Goal: Task Accomplishment & Management: Manage account settings

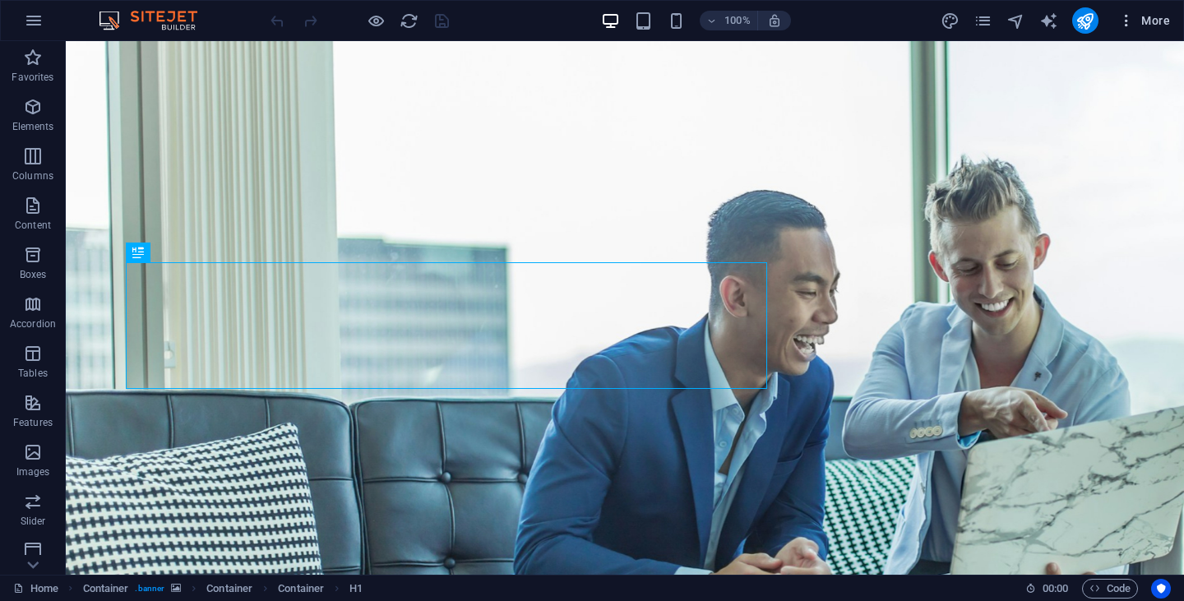
click at [1129, 22] on icon "button" at bounding box center [1126, 20] width 16 height 16
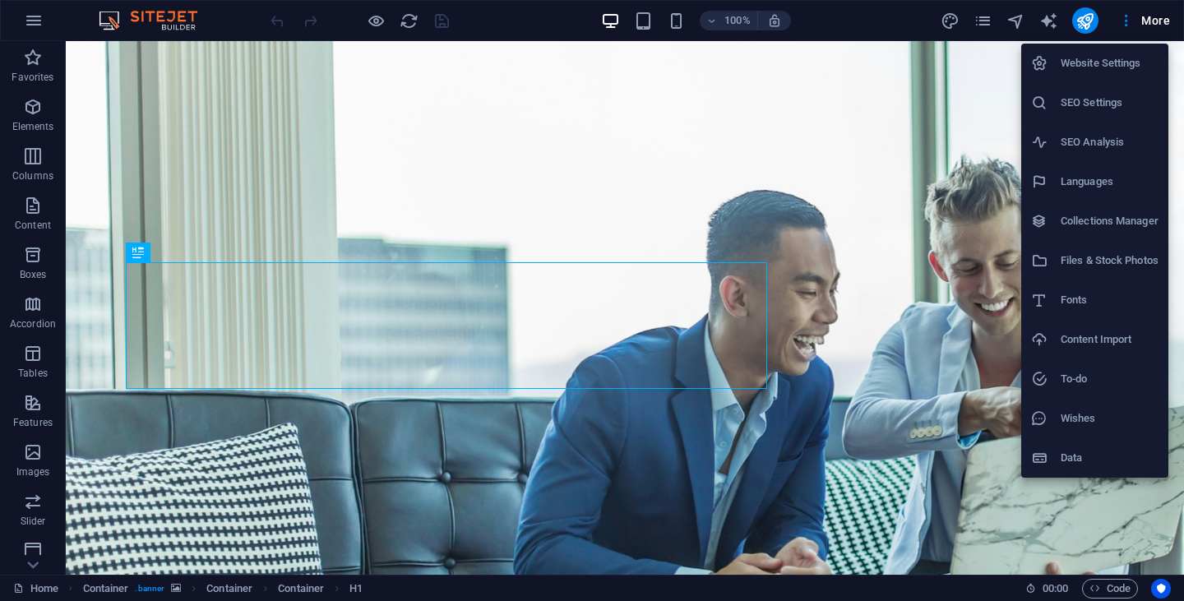
click at [31, 66] on div at bounding box center [592, 300] width 1184 height 601
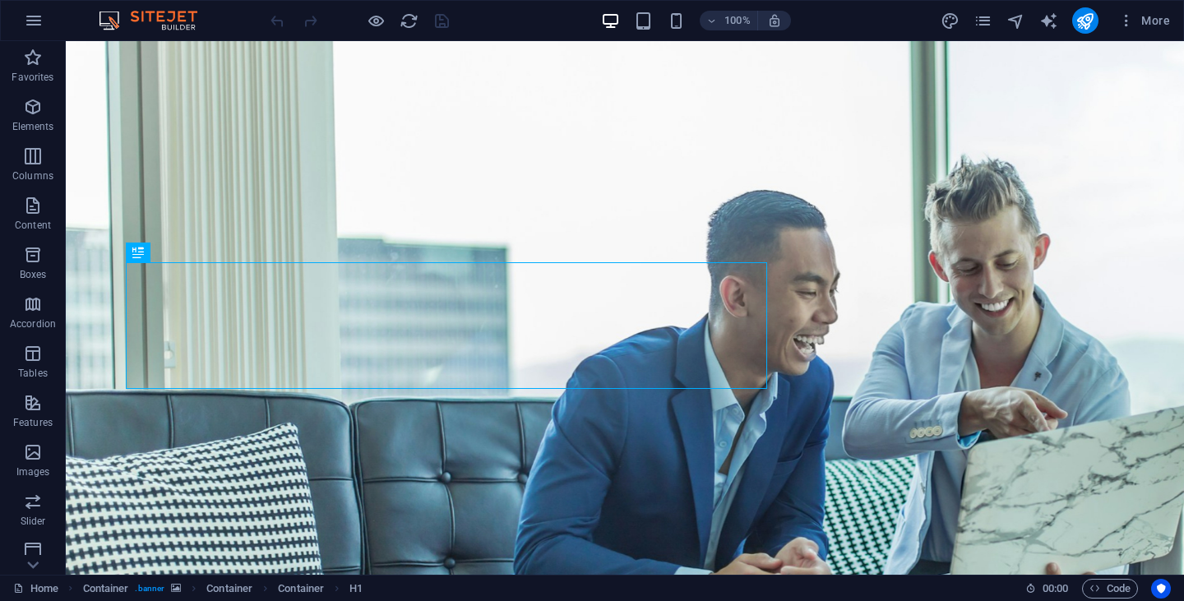
click at [31, 66] on icon "button" at bounding box center [33, 58] width 20 height 20
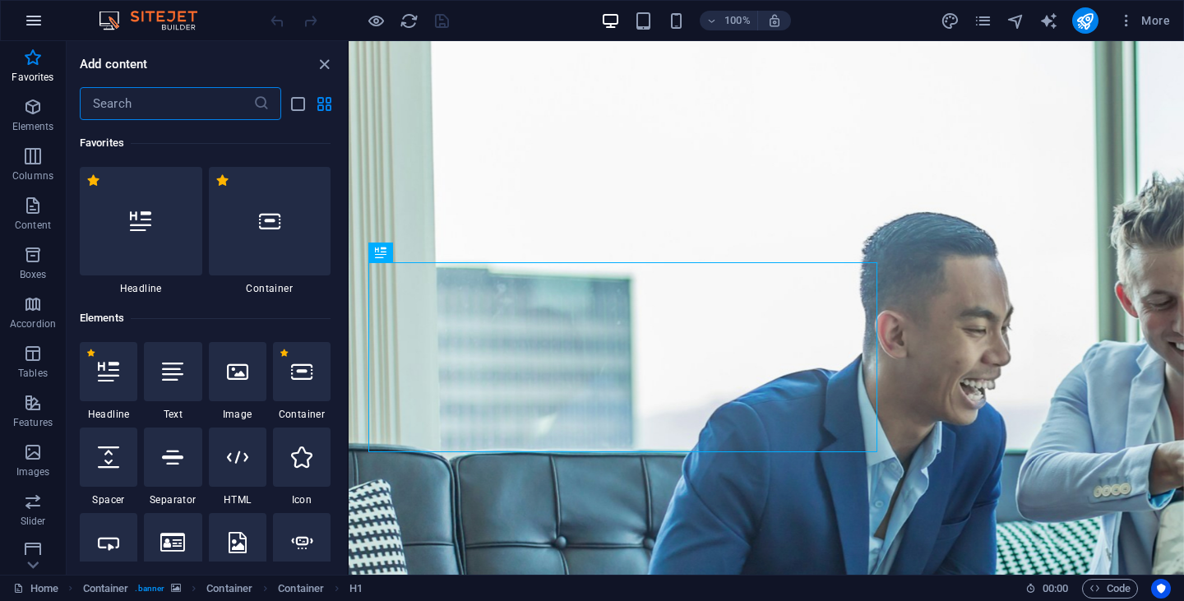
click at [33, 22] on icon "button" at bounding box center [34, 21] width 20 height 20
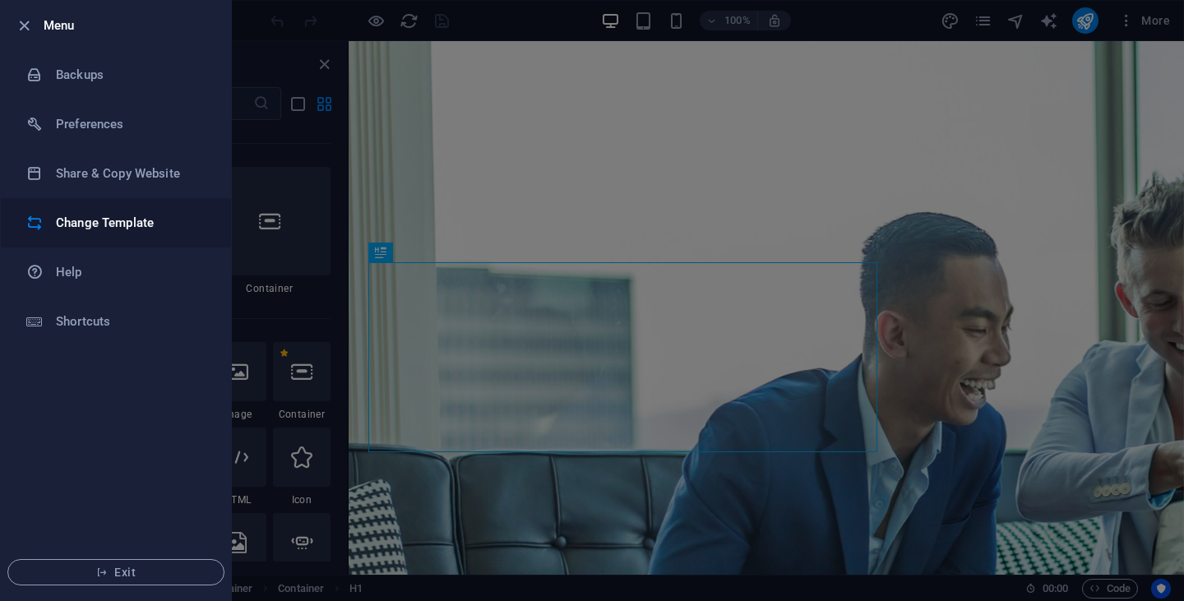
click at [90, 219] on h6 "Change Template" at bounding box center [132, 223] width 152 height 20
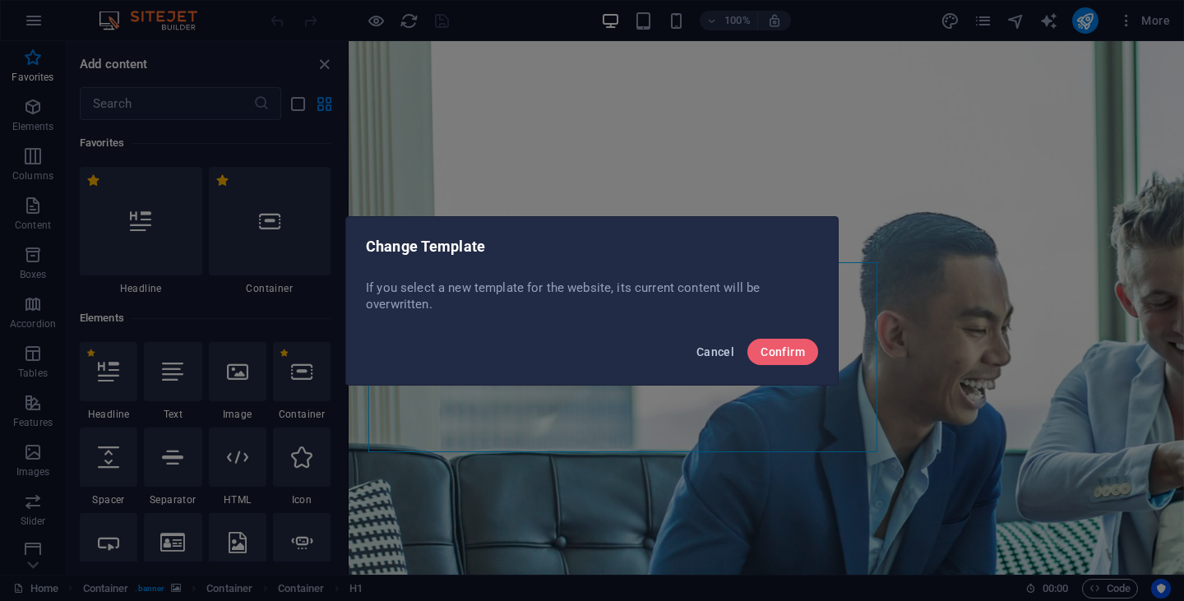
click at [712, 352] on span "Cancel" at bounding box center [715, 351] width 38 height 13
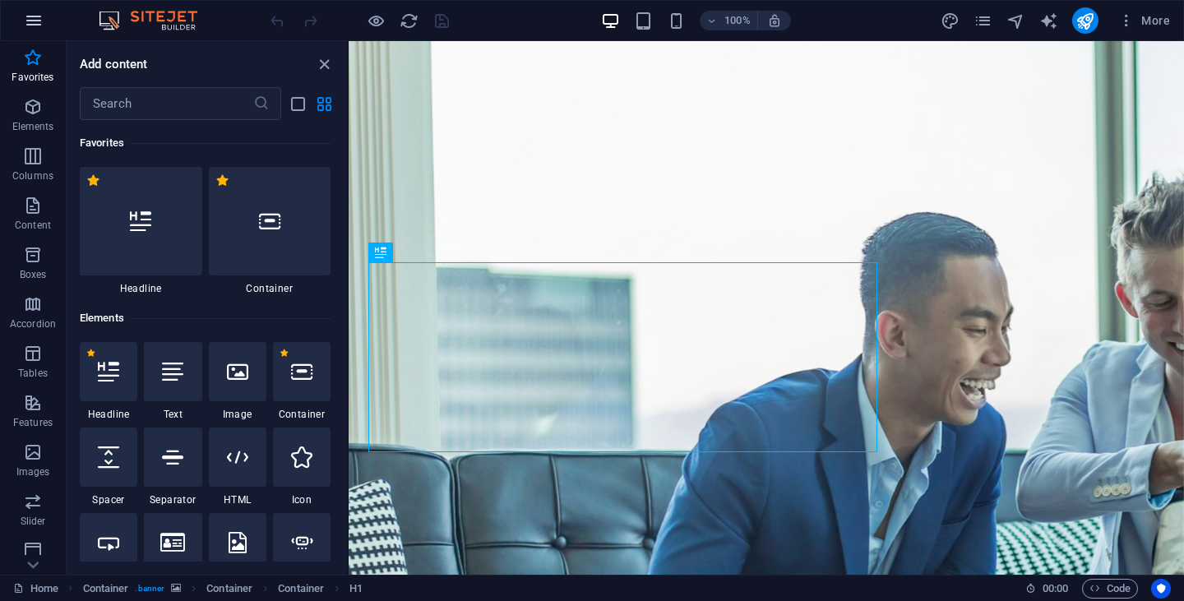
click at [39, 20] on icon "button" at bounding box center [34, 21] width 20 height 20
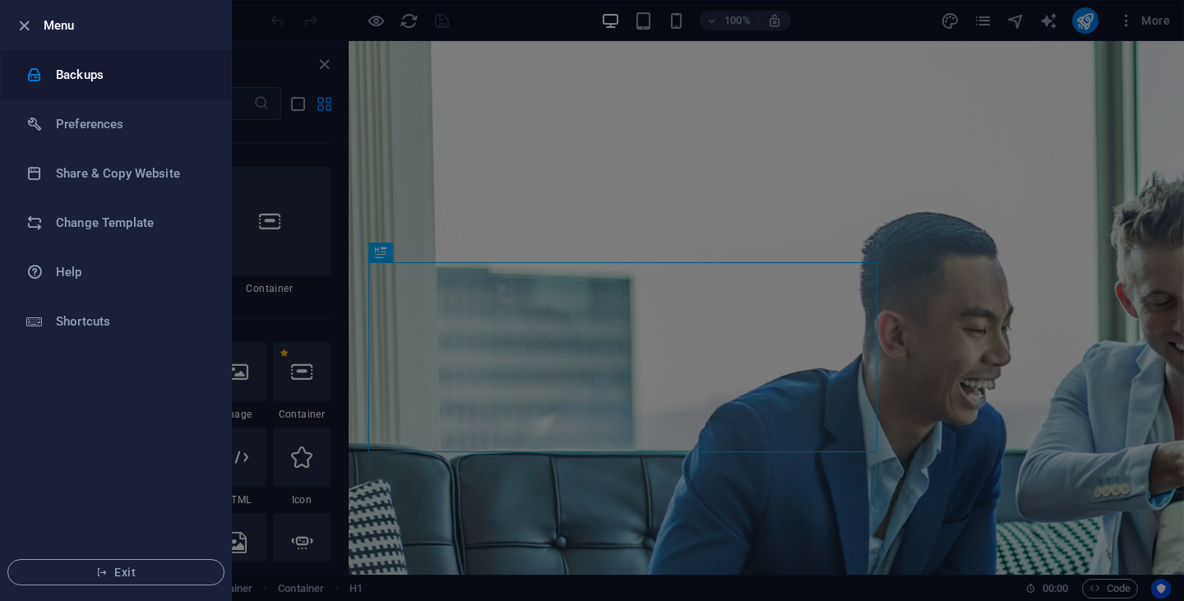
click at [84, 69] on h6 "Backups" at bounding box center [132, 75] width 152 height 20
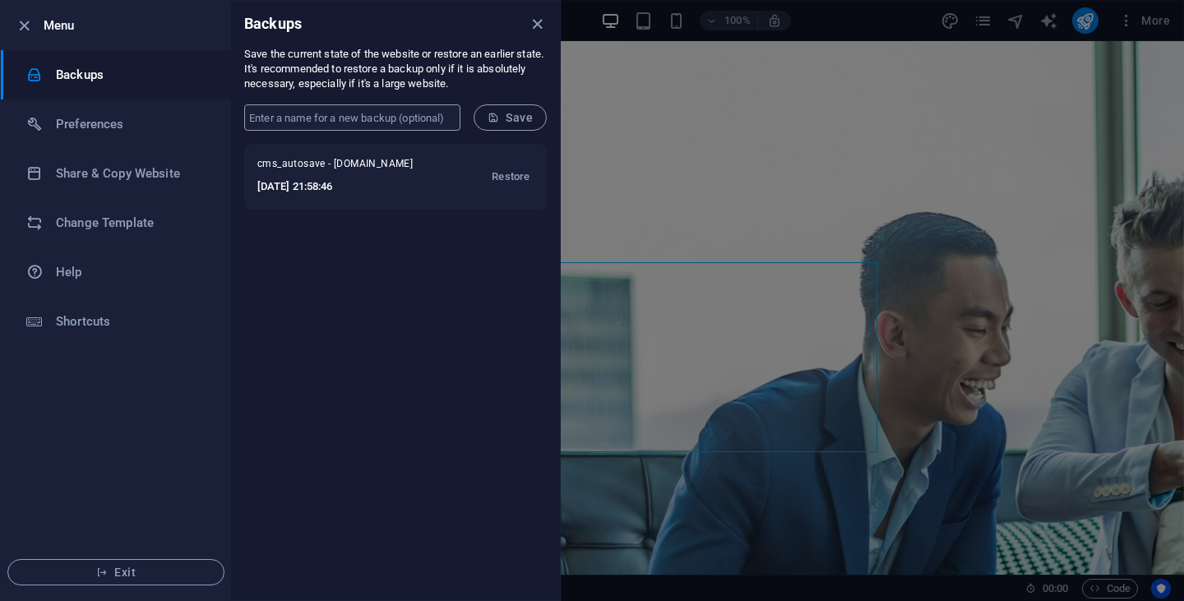
click at [367, 114] on input "text" at bounding box center [352, 117] width 216 height 26
type input "hr consulting"
click at [497, 113] on icon "submit" at bounding box center [493, 118] width 12 height 12
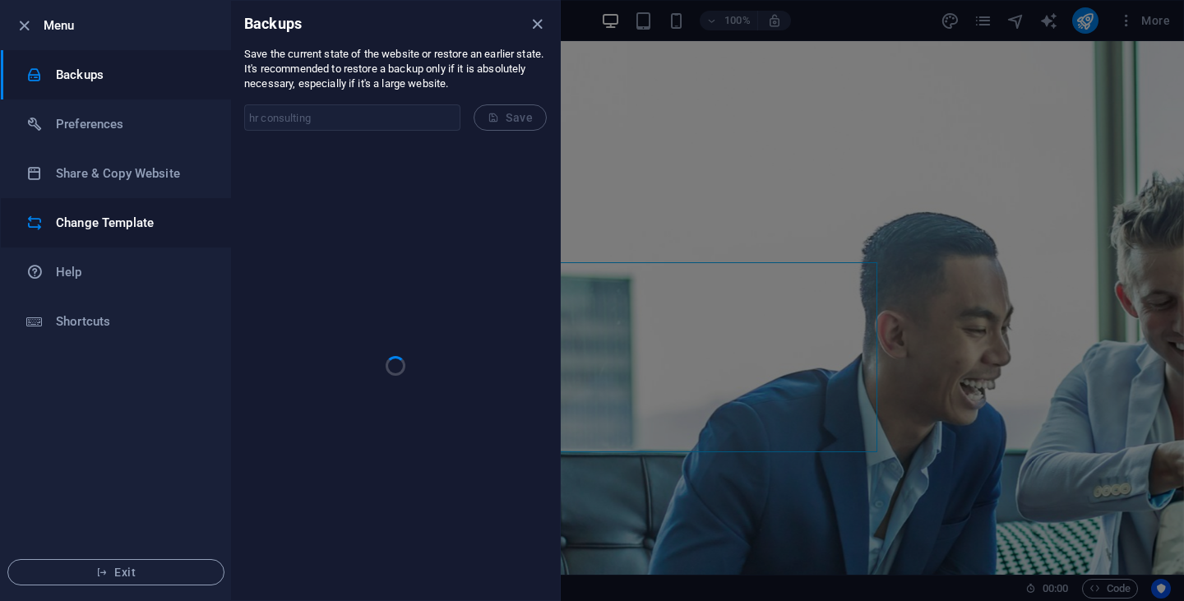
click at [116, 224] on h6 "Change Template" at bounding box center [132, 223] width 152 height 20
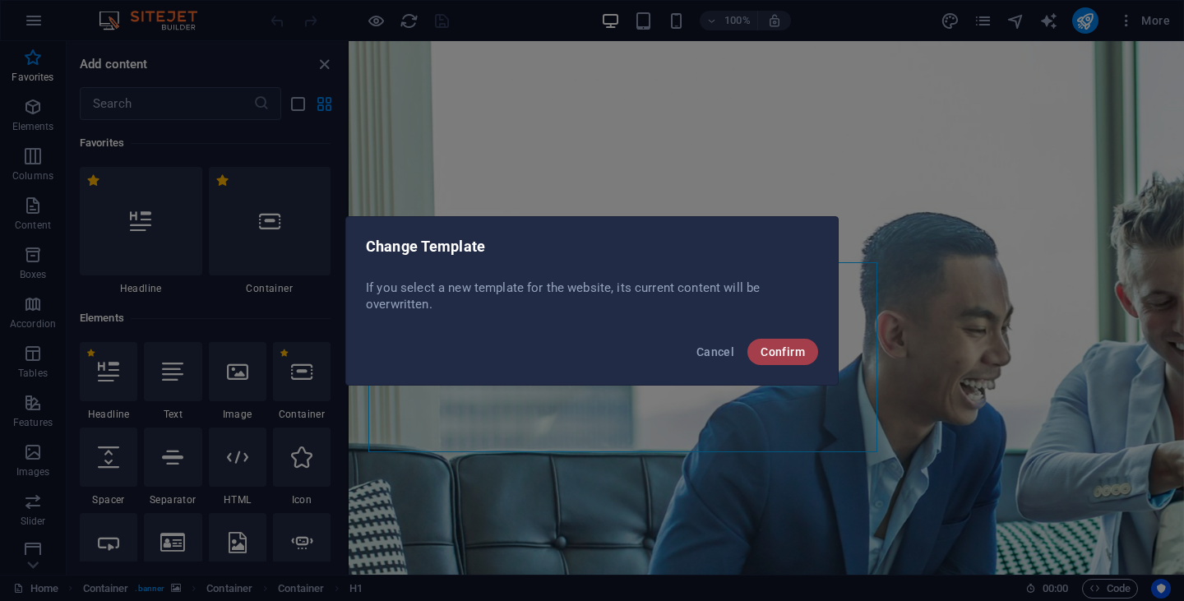
click at [779, 357] on span "Confirm" at bounding box center [782, 351] width 44 height 13
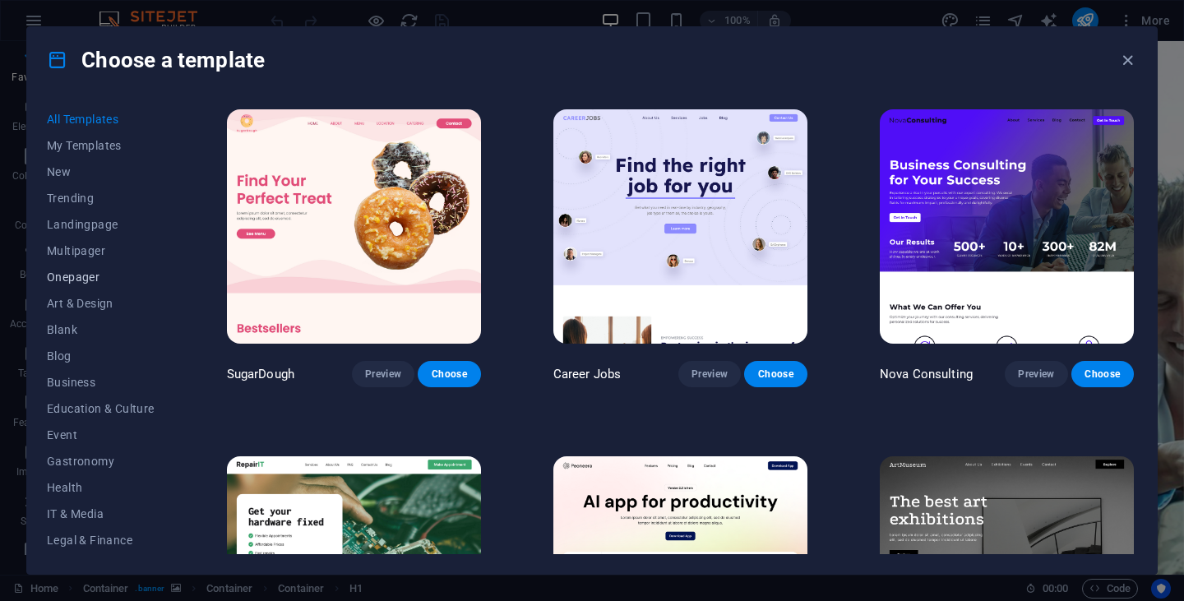
click at [74, 275] on span "Onepager" at bounding box center [101, 276] width 108 height 13
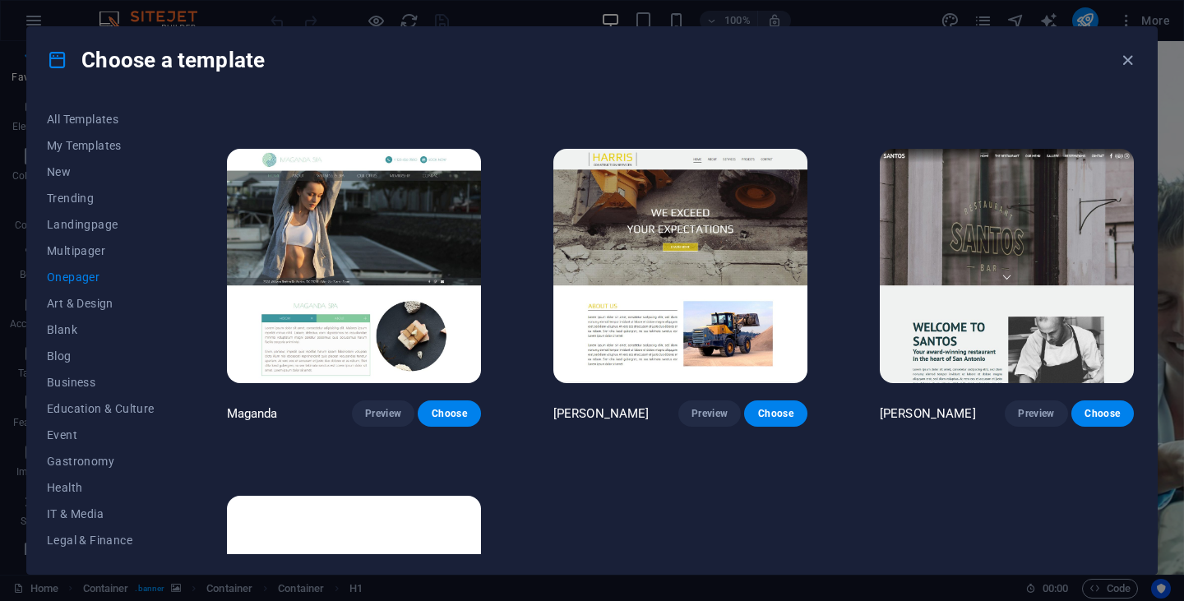
scroll to position [7752, 0]
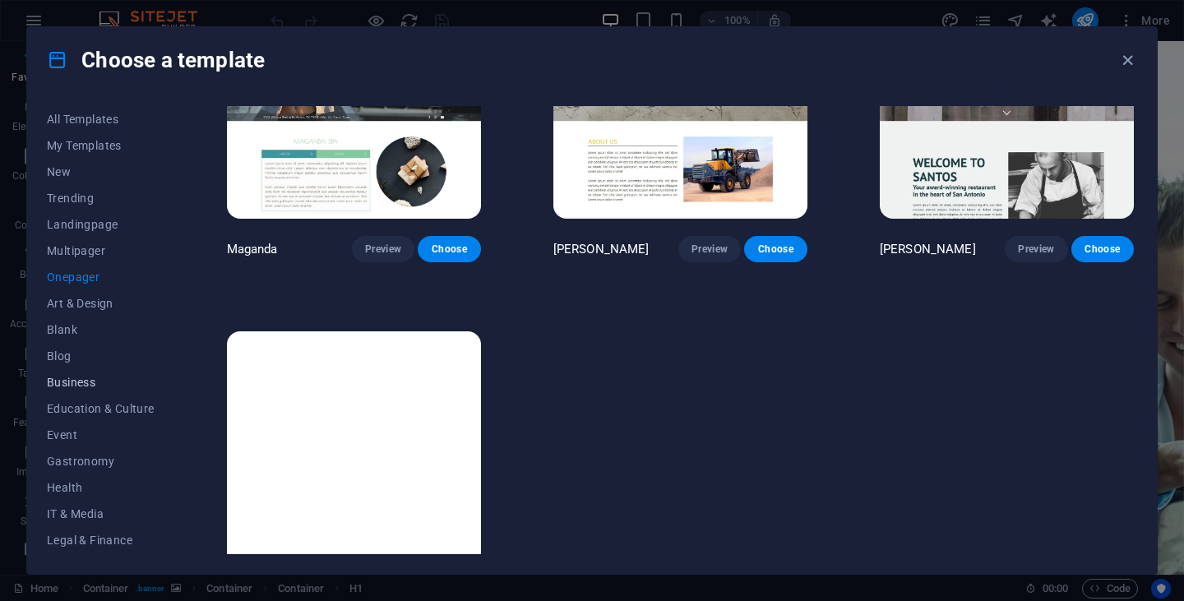
click at [87, 378] on span "Business" at bounding box center [101, 382] width 108 height 13
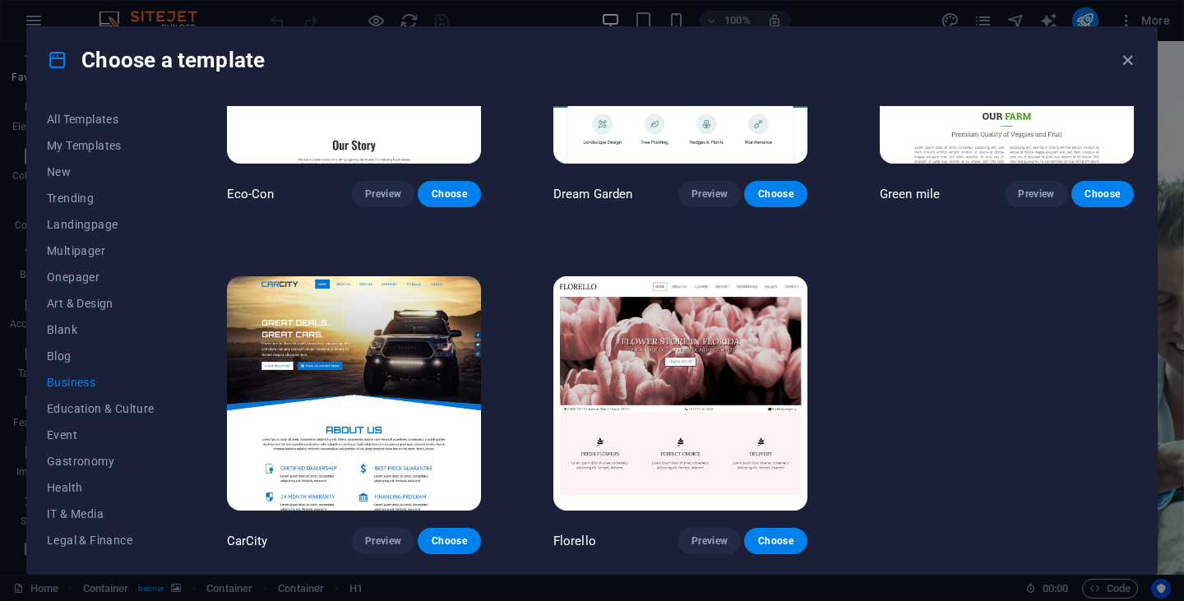
scroll to position [175, 0]
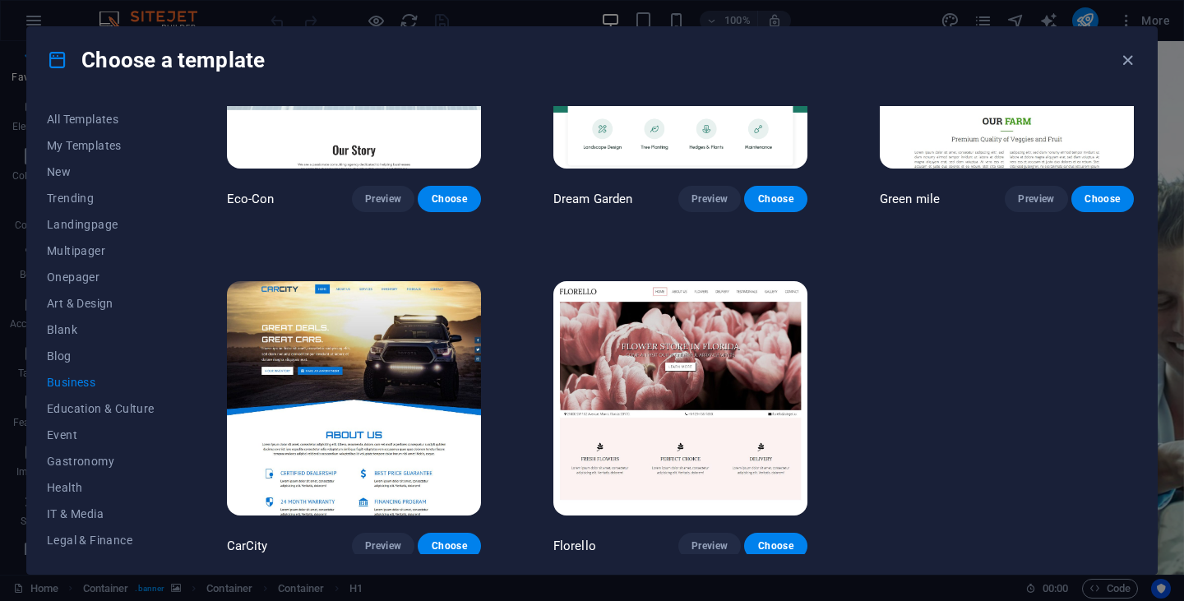
click at [84, 380] on span "Business" at bounding box center [101, 382] width 108 height 13
click at [87, 471] on button "Gastronomy" at bounding box center [101, 461] width 108 height 26
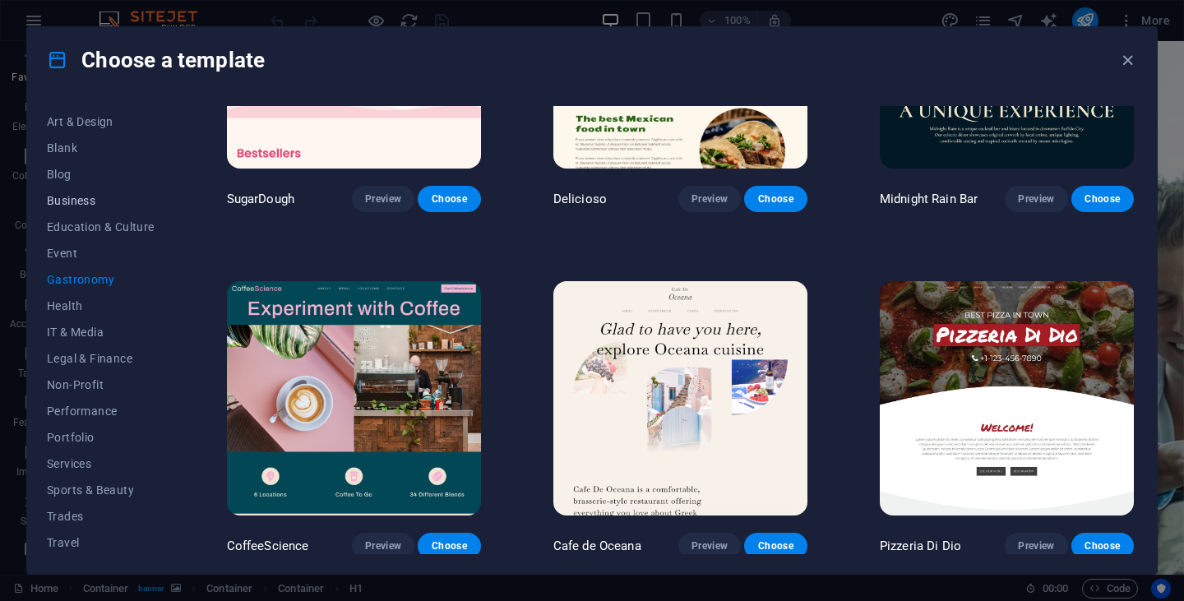
scroll to position [210, 0]
click at [82, 306] on span "IT & Media" at bounding box center [101, 304] width 108 height 13
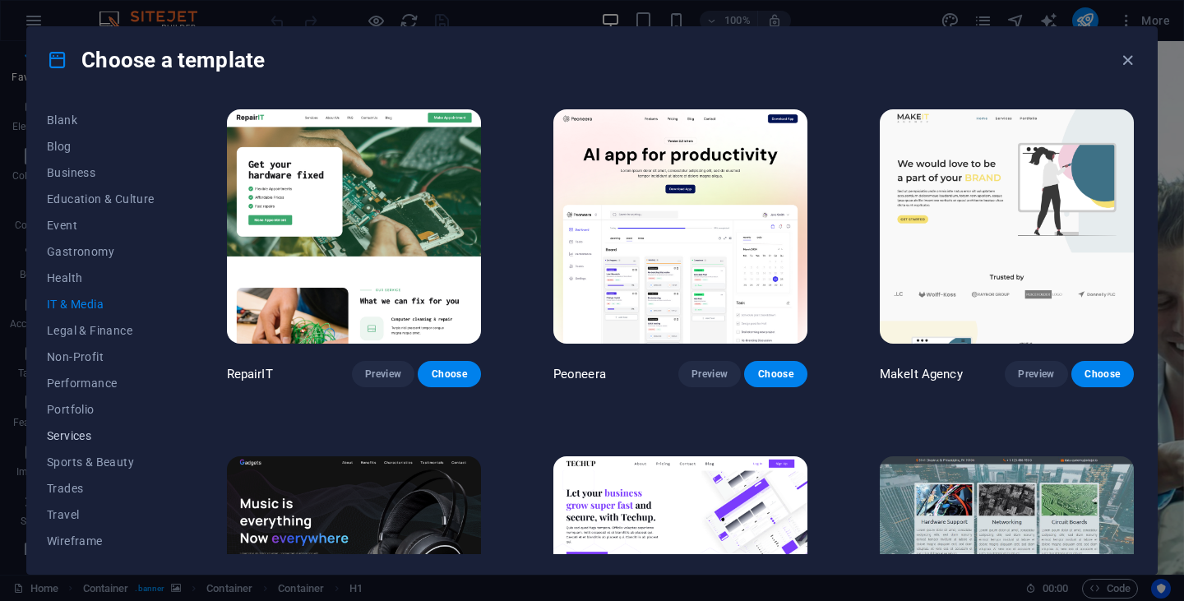
click at [90, 430] on span "Services" at bounding box center [101, 435] width 108 height 13
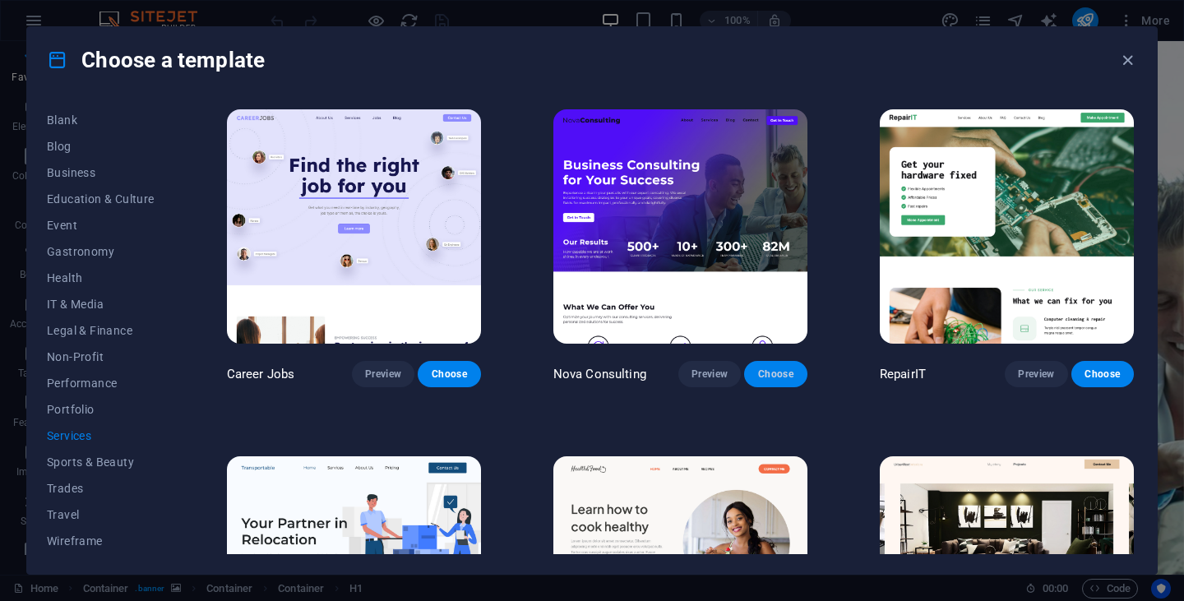
click at [776, 376] on span "Choose" at bounding box center [775, 373] width 36 height 13
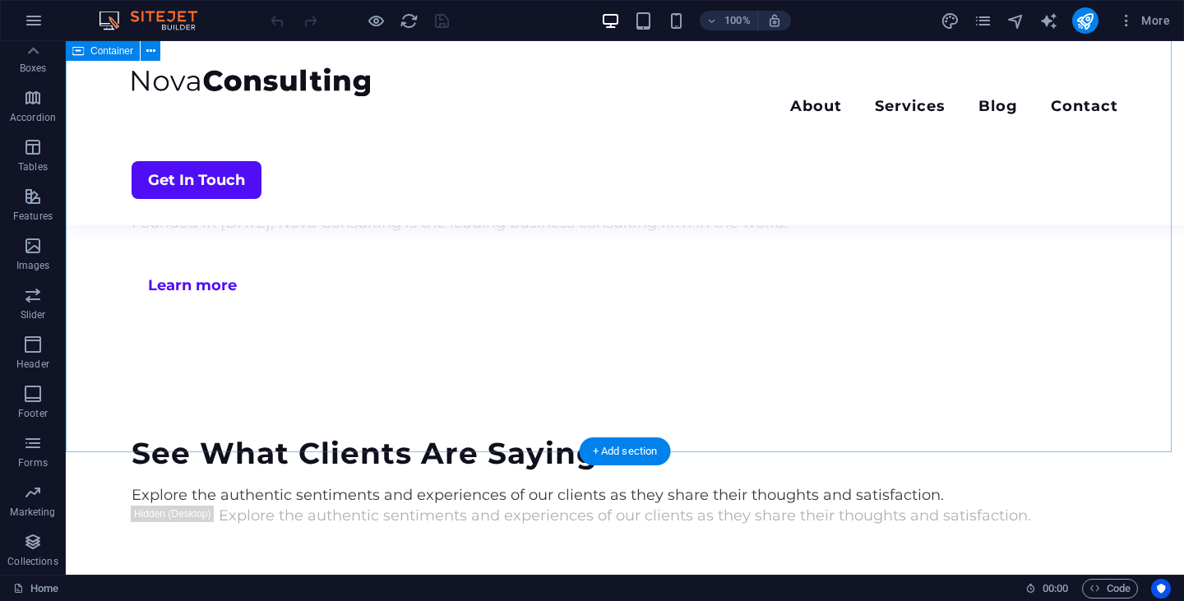
scroll to position [3894, 0]
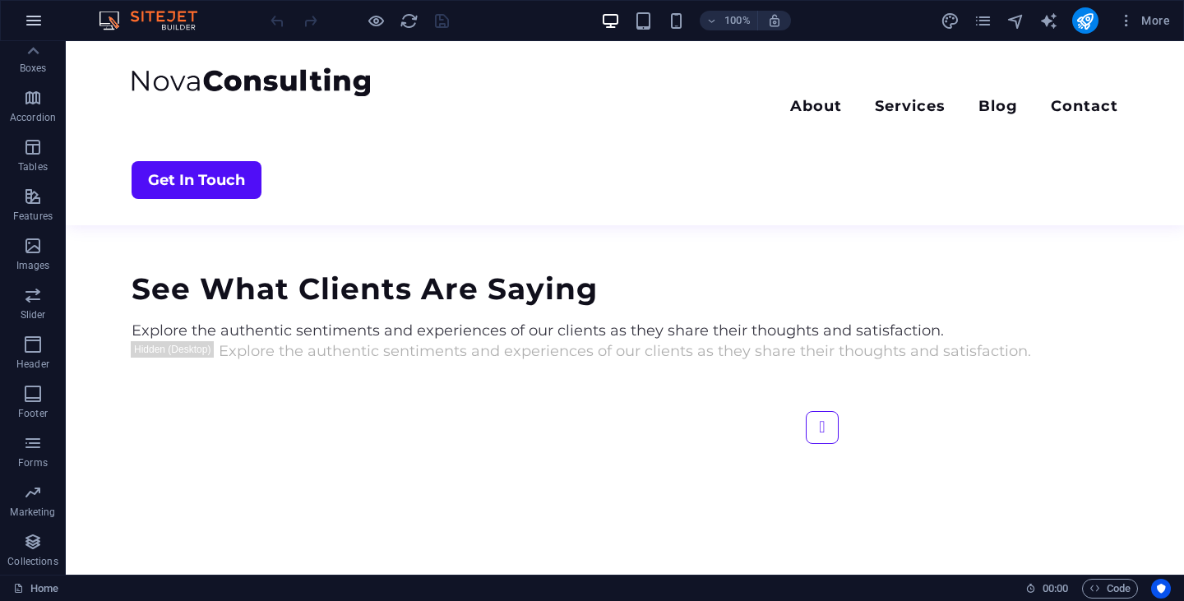
click at [30, 27] on icon "button" at bounding box center [34, 21] width 20 height 20
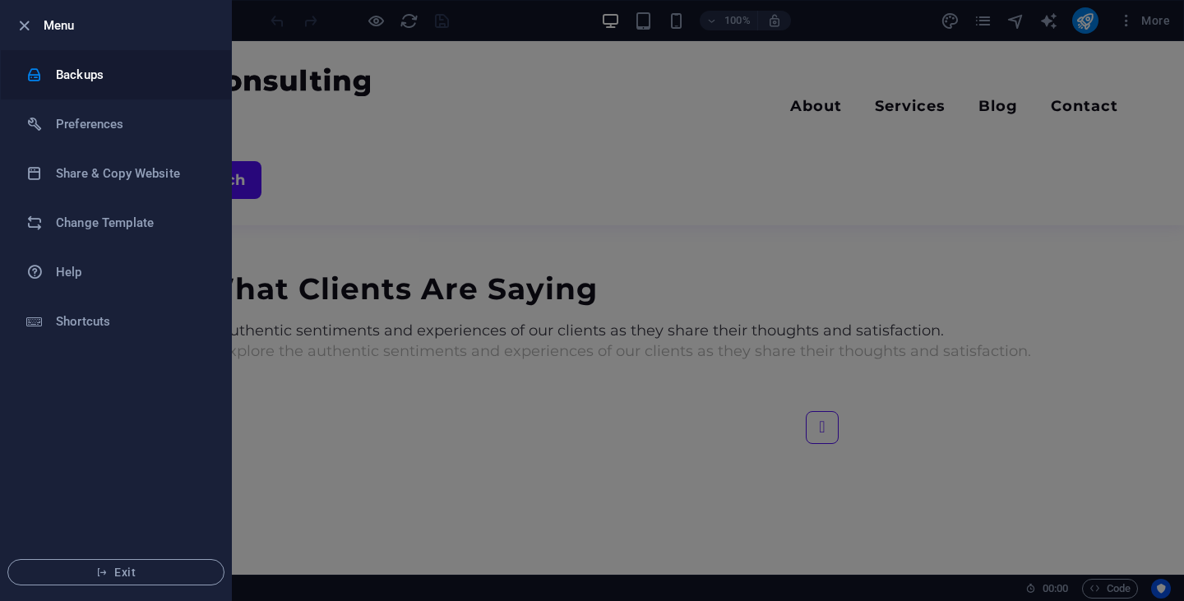
click at [89, 72] on h6 "Backups" at bounding box center [132, 75] width 152 height 20
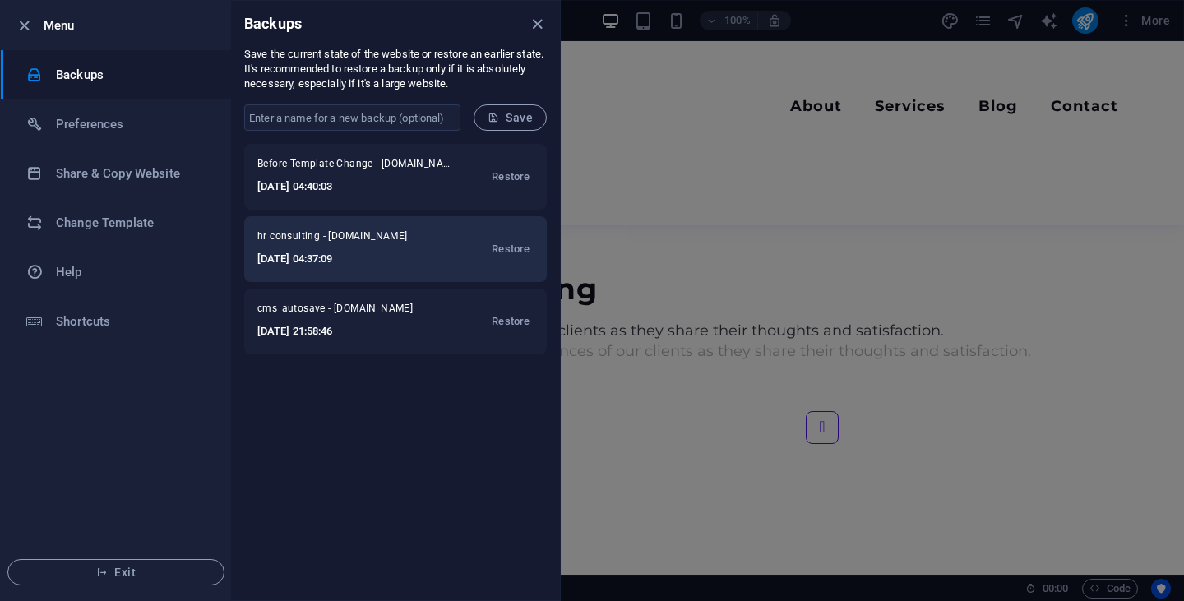
click at [378, 252] on h6 "[DATE] 04:37:09" at bounding box center [343, 259] width 173 height 20
click at [377, 252] on h6 "[DATE] 04:37:09" at bounding box center [343, 259] width 173 height 20
click at [513, 247] on span "Restore" at bounding box center [511, 249] width 38 height 20
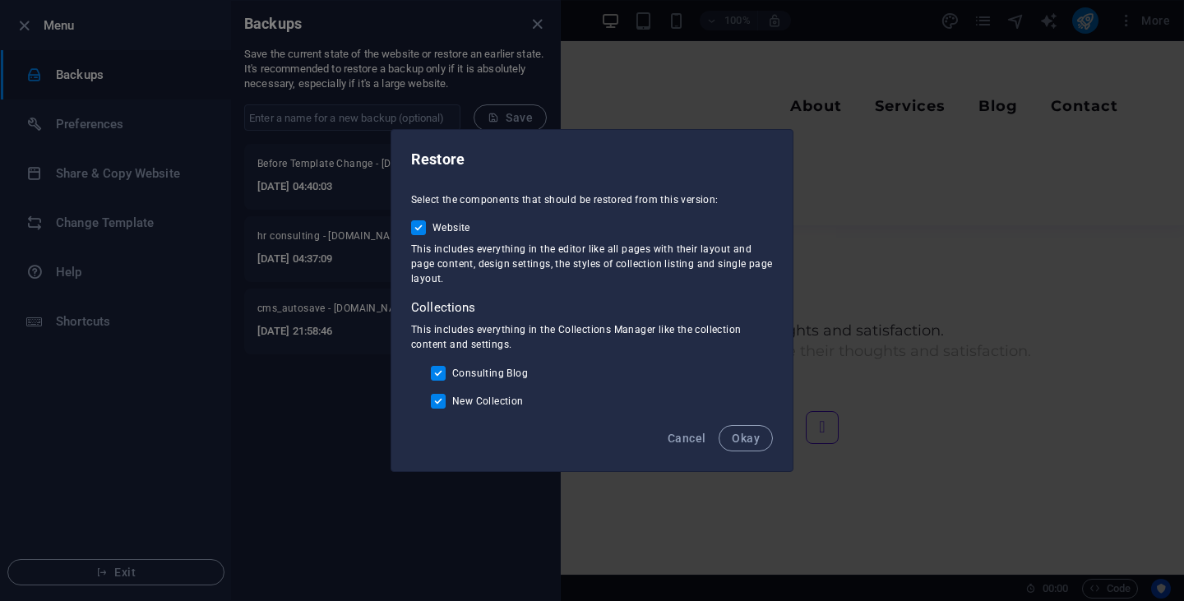
click at [754, 434] on span "Okay" at bounding box center [746, 438] width 28 height 13
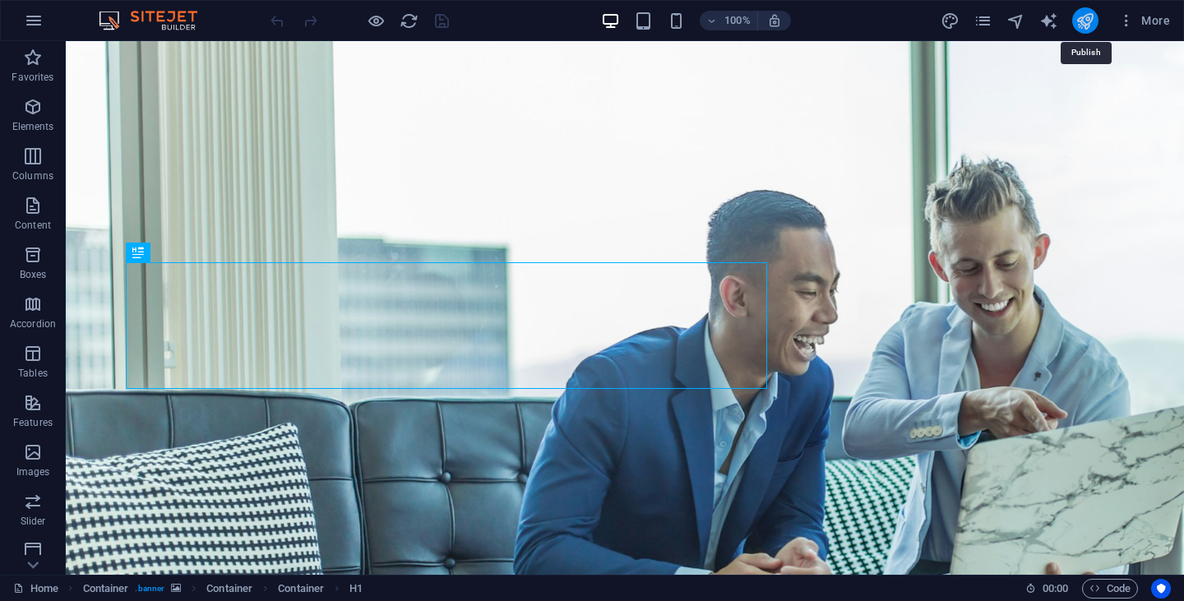
click at [1084, 22] on icon "publish" at bounding box center [1084, 21] width 19 height 19
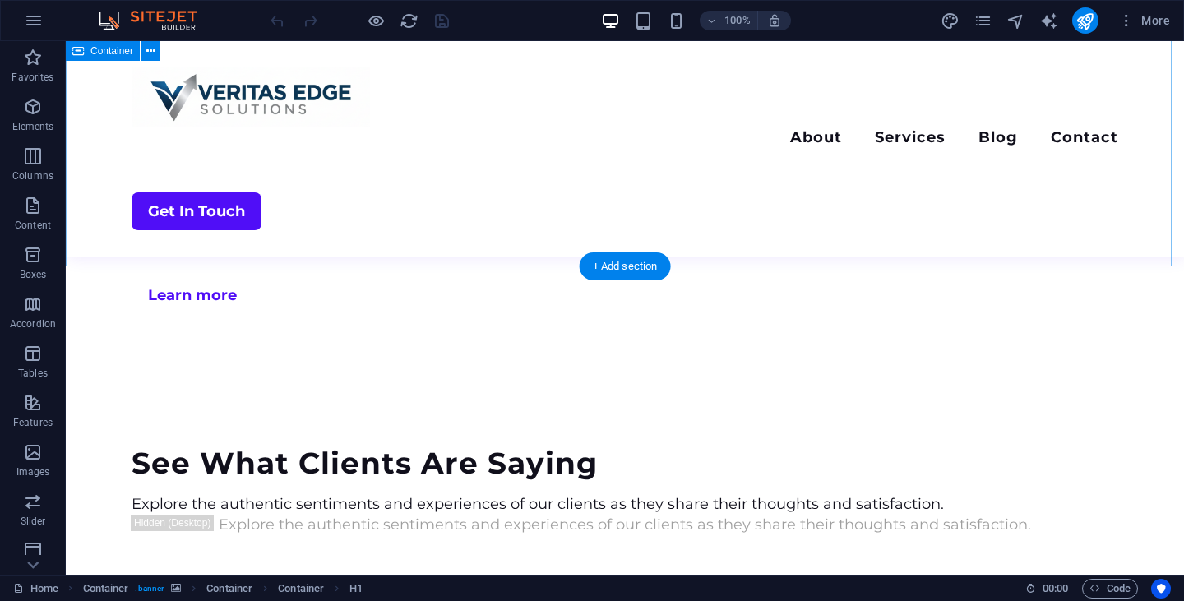
scroll to position [4010, 0]
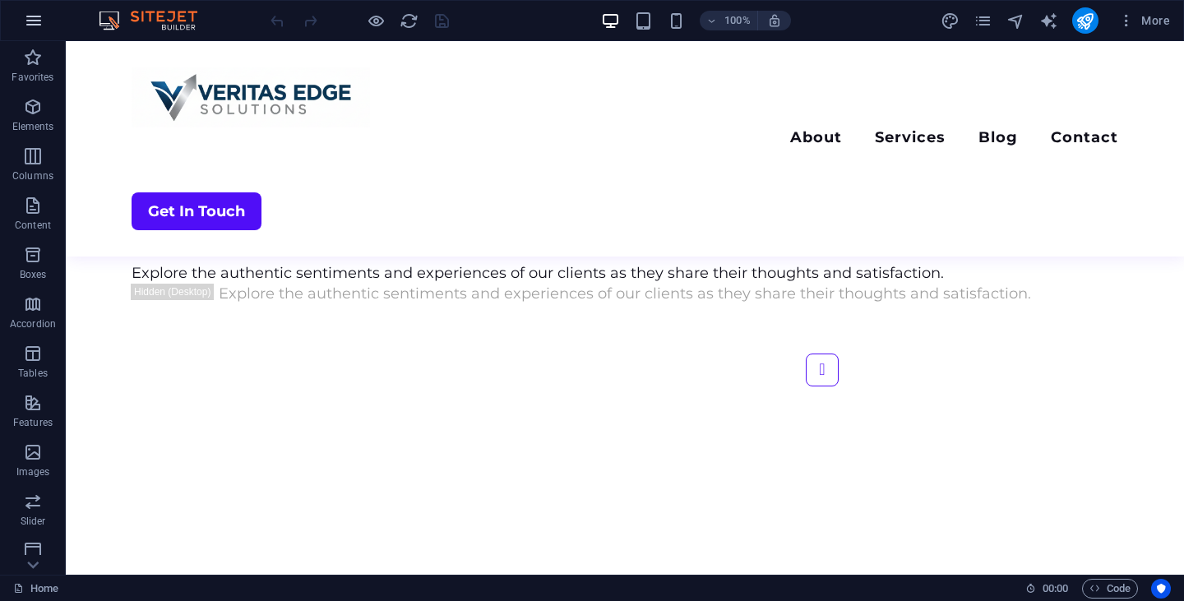
click at [27, 19] on icon "button" at bounding box center [34, 21] width 20 height 20
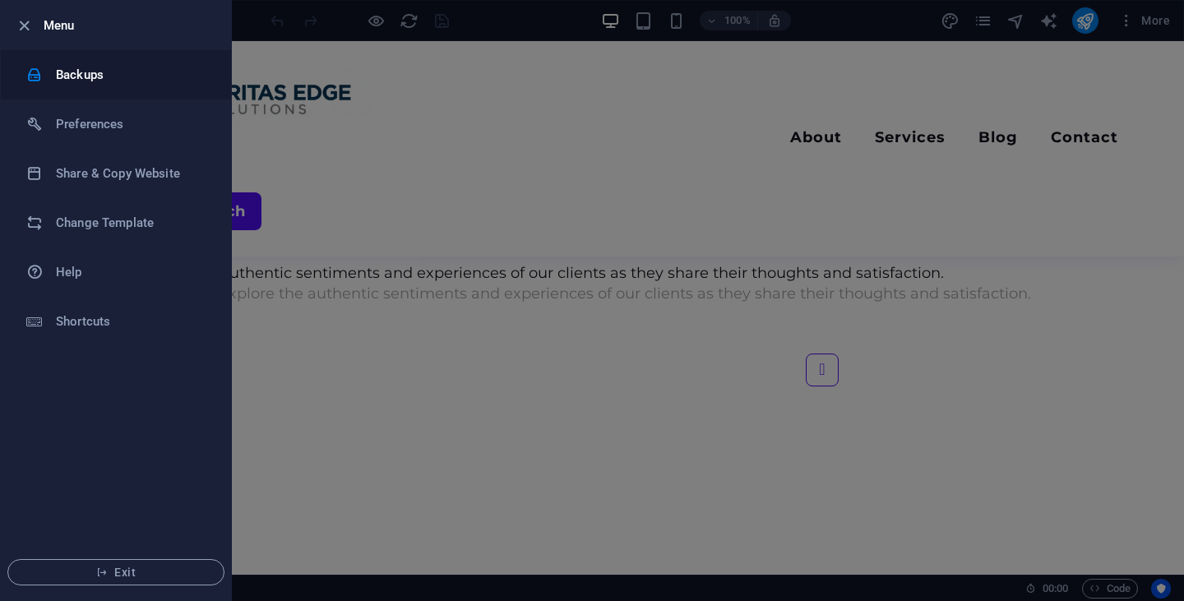
click at [80, 70] on h6 "Backups" at bounding box center [132, 75] width 152 height 20
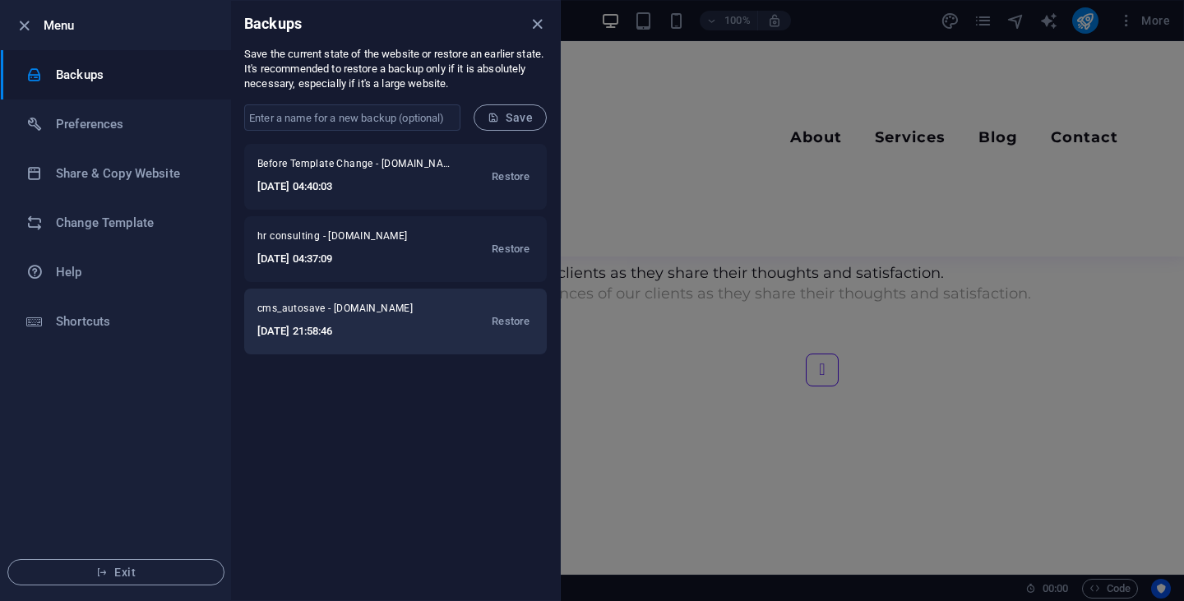
click at [389, 315] on span "cms_autosave - [DOMAIN_NAME]" at bounding box center [345, 312] width 177 height 20
click at [500, 321] on span "Restore" at bounding box center [511, 322] width 38 height 20
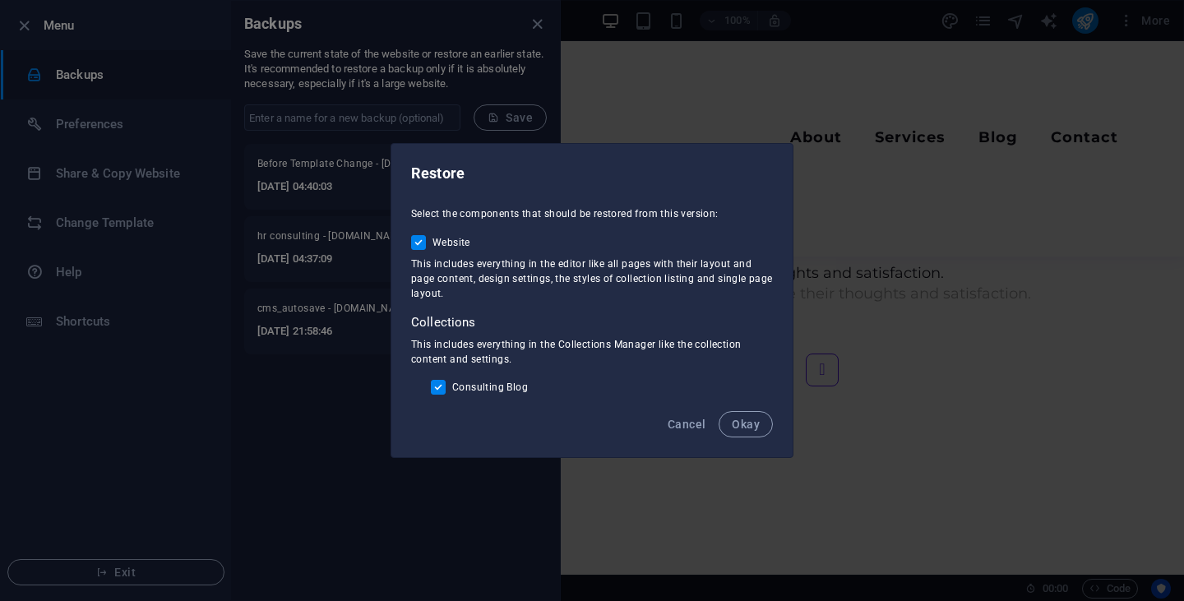
click at [743, 415] on button "Okay" at bounding box center [745, 424] width 54 height 26
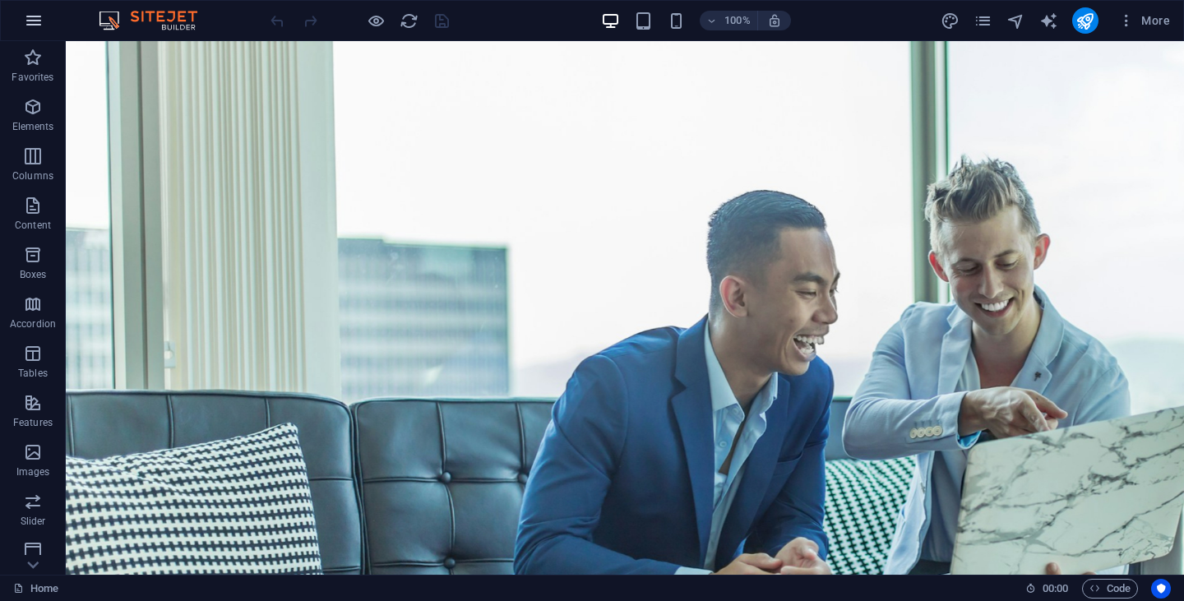
click at [34, 30] on icon "button" at bounding box center [34, 21] width 20 height 20
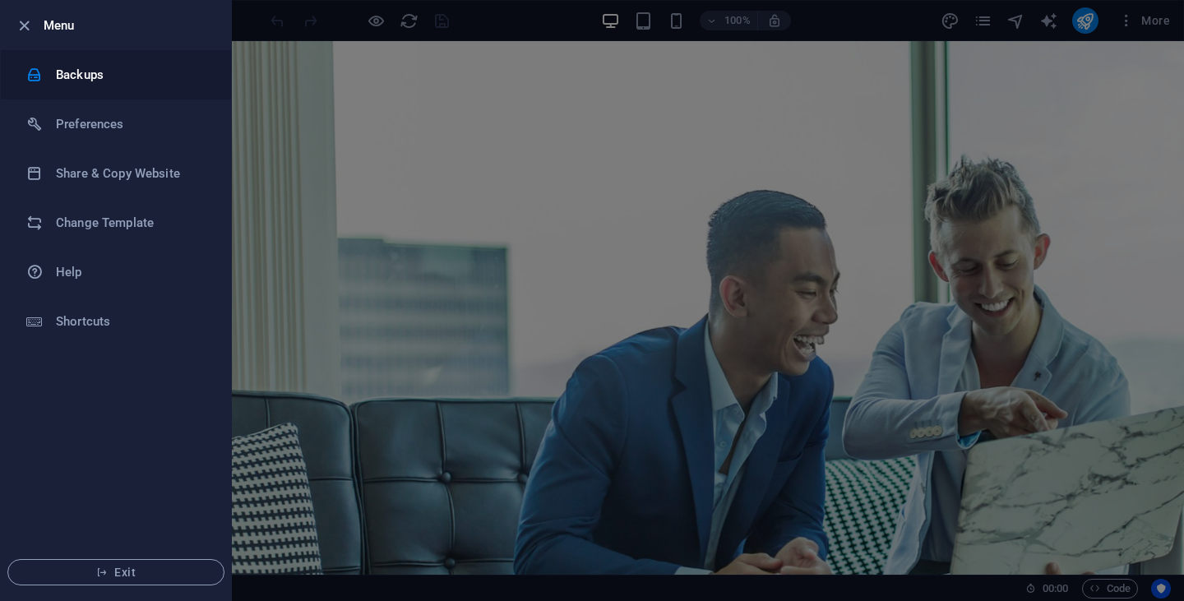
click at [90, 69] on h6 "Backups" at bounding box center [132, 75] width 152 height 20
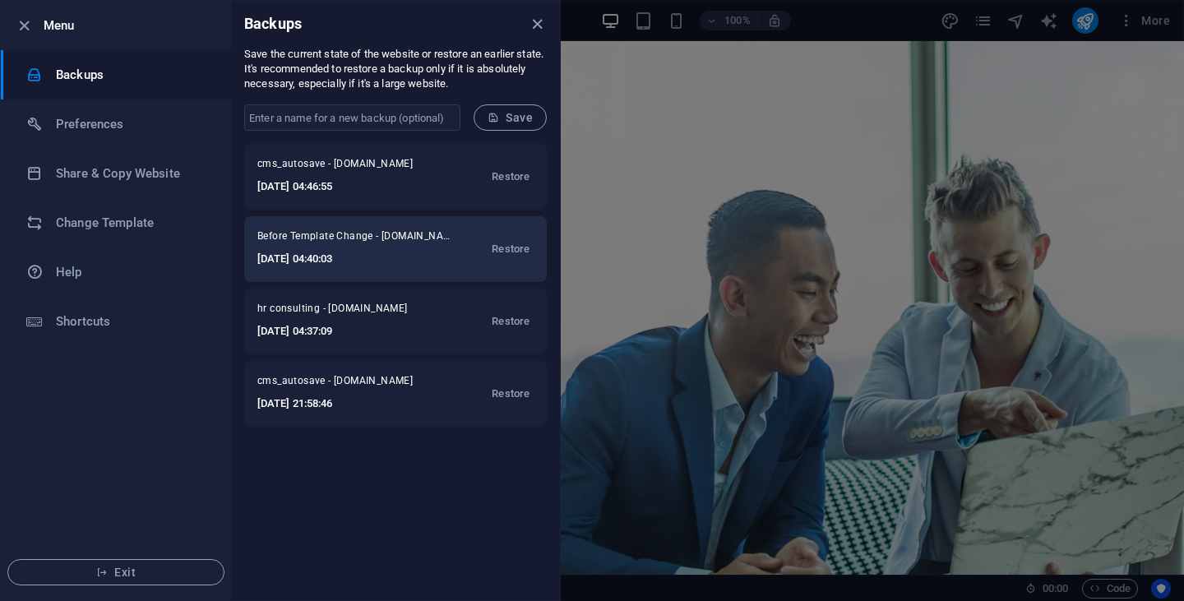
click at [356, 251] on h6 "2025-10-03 04:40:03" at bounding box center [355, 259] width 197 height 20
click at [503, 253] on span "Restore" at bounding box center [511, 249] width 38 height 20
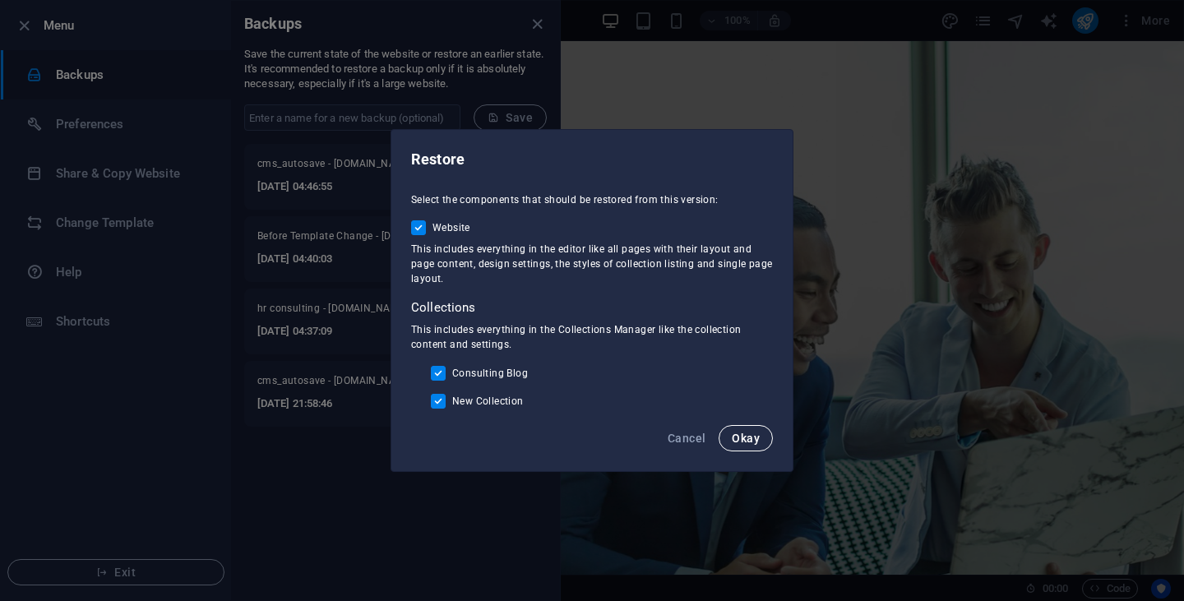
click at [735, 433] on span "Okay" at bounding box center [746, 438] width 28 height 13
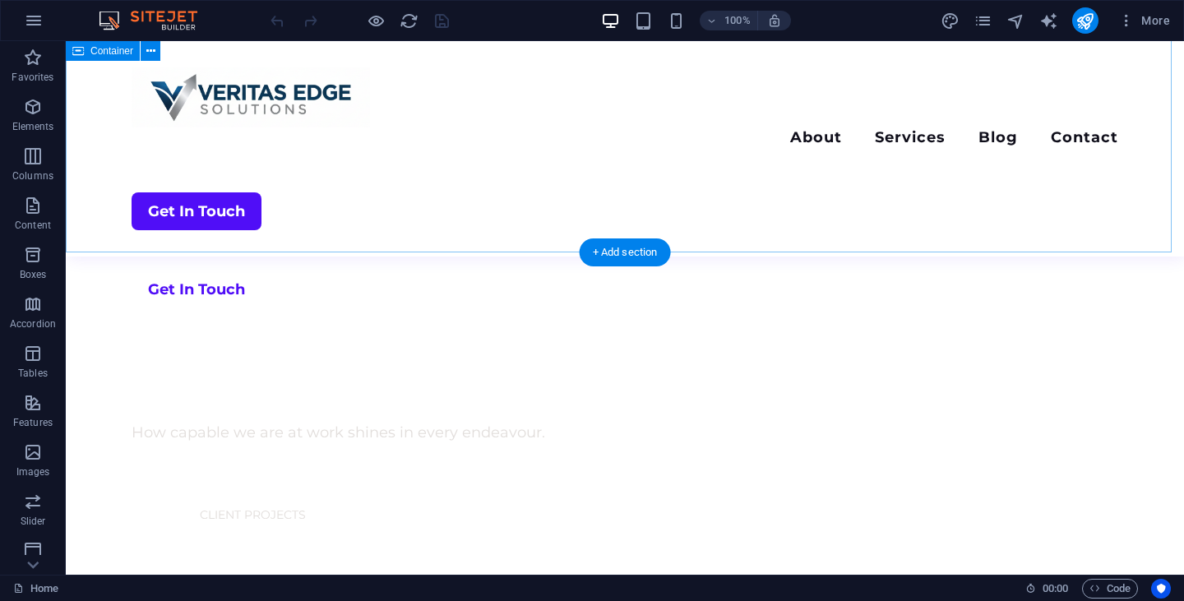
scroll to position [887, 0]
